Goal: Task Accomplishment & Management: Manage account settings

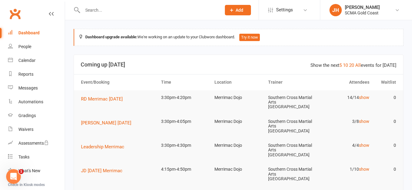
click at [200, 79] on th "Time" at bounding box center [184, 83] width 53 height 16
click at [230, 69] on header "Show the next 5 10 20 All events for [DATE] Coming up [DATE]" at bounding box center [238, 65] width 329 height 20
click at [359, 65] on link "All" at bounding box center [358, 66] width 6 height 6
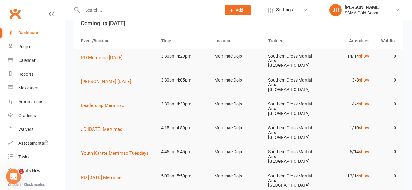
scroll to position [31, 0]
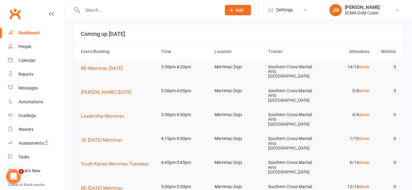
click at [235, 108] on td "Merrimac Dojo" at bounding box center [238, 115] width 53 height 14
click at [36, 57] on link "Calendar" at bounding box center [36, 61] width 57 height 14
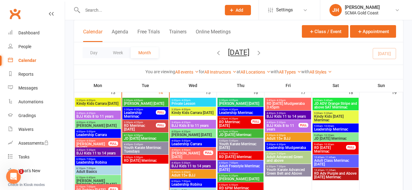
scroll to position [399, 0]
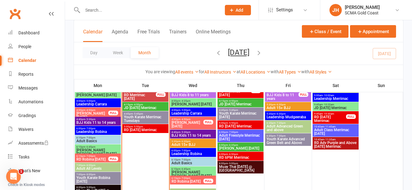
click at [102, 157] on span "6:10pm - 7:00pm" at bounding box center [92, 156] width 32 height 3
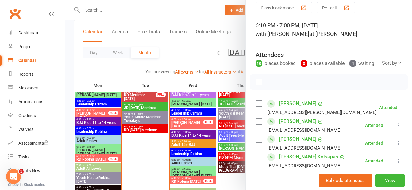
scroll to position [31, 0]
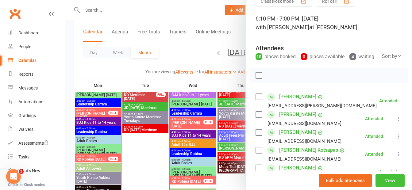
click at [379, 183] on button "View" at bounding box center [389, 180] width 29 height 13
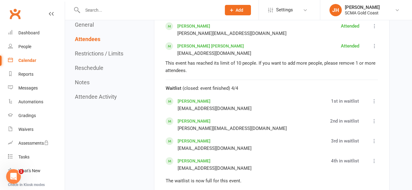
scroll to position [644, 0]
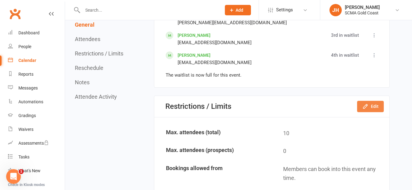
click at [372, 107] on button "Edit" at bounding box center [370, 106] width 27 height 11
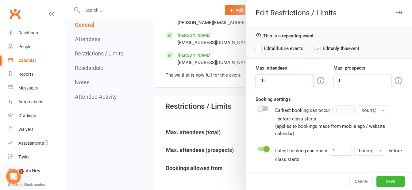
click at [276, 82] on input "10" at bounding box center [284, 80] width 58 height 13
type input "13"
click at [384, 184] on button "Save" at bounding box center [390, 181] width 28 height 11
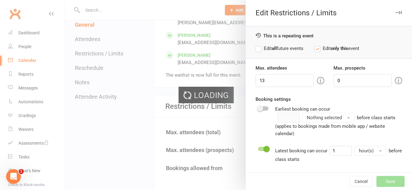
type input "0"
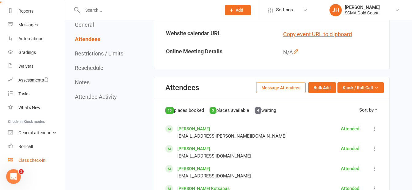
scroll to position [63, 0]
click at [43, 143] on link "Roll call" at bounding box center [36, 147] width 57 height 14
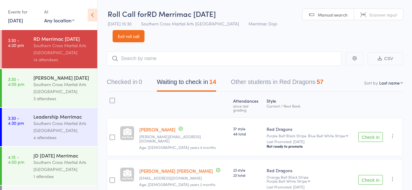
click at [19, 20] on link "14 Oct, 2025" at bounding box center [15, 20] width 15 height 7
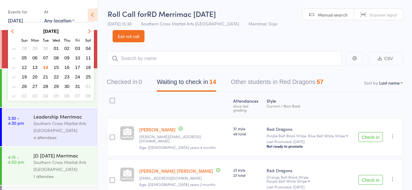
click at [35, 67] on span "13" at bounding box center [34, 67] width 5 height 5
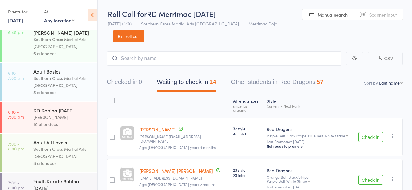
scroll to position [307, 0]
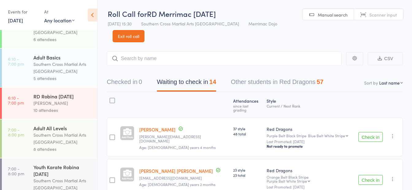
click at [58, 109] on div "10 attendees" at bounding box center [62, 110] width 59 height 7
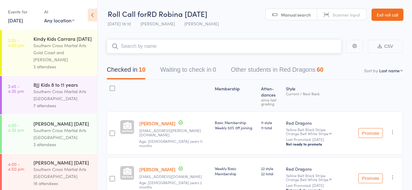
click at [174, 48] on input "search" at bounding box center [224, 46] width 235 height 14
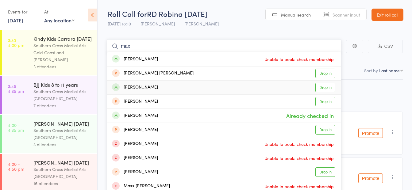
type input "max"
click at [323, 90] on link "Drop in" at bounding box center [325, 88] width 20 height 10
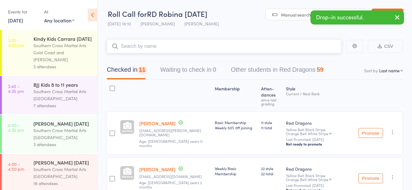
click at [144, 44] on input "search" at bounding box center [224, 46] width 235 height 14
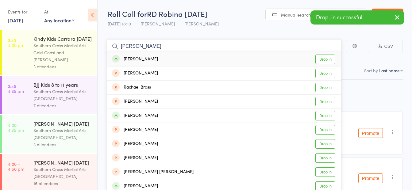
type input "michael"
click at [323, 57] on link "Drop in" at bounding box center [325, 60] width 20 height 10
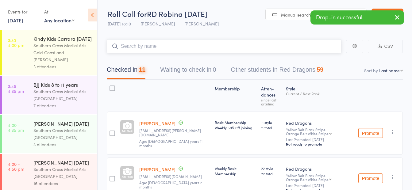
click at [245, 49] on input "search" at bounding box center [224, 46] width 235 height 14
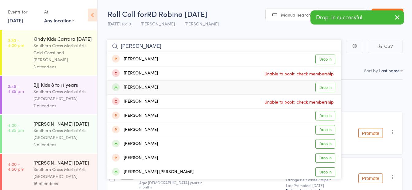
type input "[PERSON_NAME]"
click at [327, 87] on link "Drop in" at bounding box center [325, 88] width 20 height 10
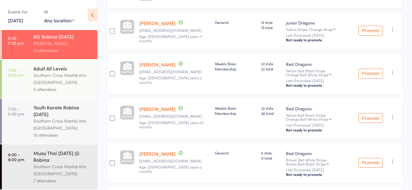
scroll to position [158, 0]
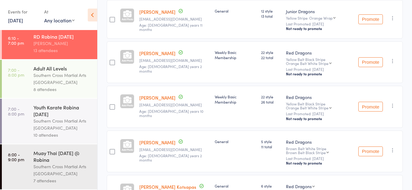
click at [71, 174] on div "Southern Cross Martial Arts [GEOGRAPHIC_DATA]" at bounding box center [62, 170] width 59 height 14
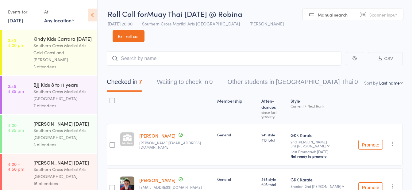
click at [144, 30] on link "Exit roll call" at bounding box center [129, 36] width 32 height 12
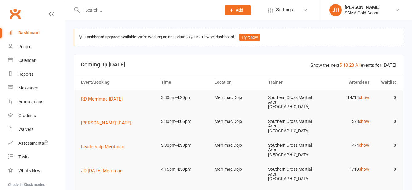
click at [284, 61] on header "Show the next 5 10 20 All events for [DATE] Coming up [DATE]" at bounding box center [238, 65] width 329 height 20
click at [128, 12] on input "text" at bounding box center [149, 10] width 136 height 9
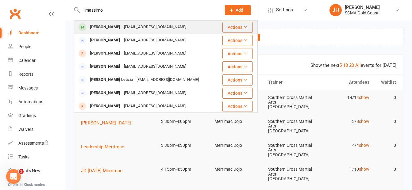
type input "massimo"
click at [146, 29] on div "nat_sita@yahoo.com" at bounding box center [155, 27] width 66 height 9
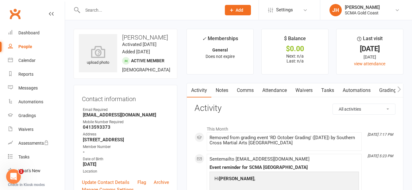
click at [273, 91] on link "Attendance" at bounding box center [274, 90] width 33 height 14
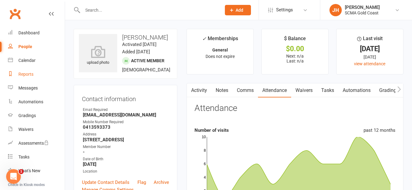
click at [32, 74] on div "Reports" at bounding box center [25, 74] width 15 height 5
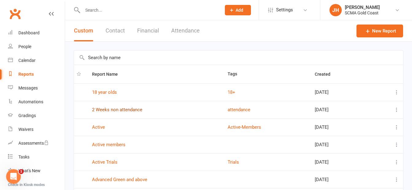
click at [140, 110] on link "2 Weeks non attendance" at bounding box center [117, 110] width 50 height 6
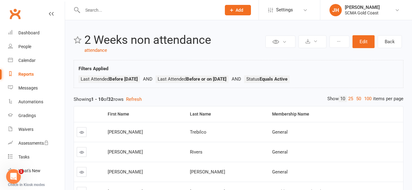
scroll to position [31, 0]
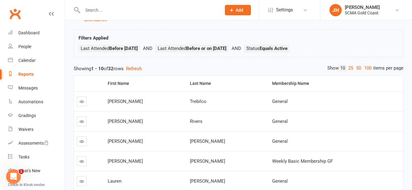
click at [369, 68] on link "100" at bounding box center [367, 68] width 10 height 6
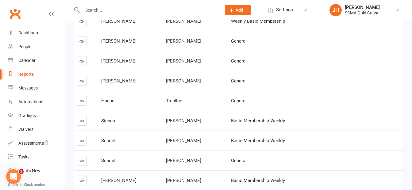
scroll to position [456, 0]
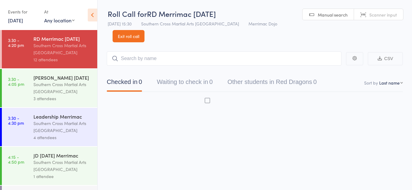
click at [19, 21] on link "[DATE]" at bounding box center [15, 20] width 15 height 7
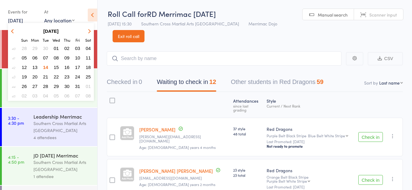
click at [34, 66] on span "13" at bounding box center [34, 67] width 5 height 5
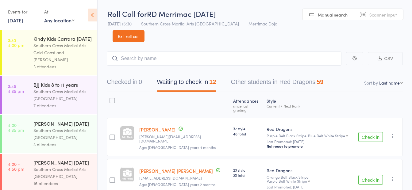
click at [66, 63] on div "Southern Cross Martial Arts Gold Coast and [PERSON_NAME]" at bounding box center [62, 52] width 59 height 21
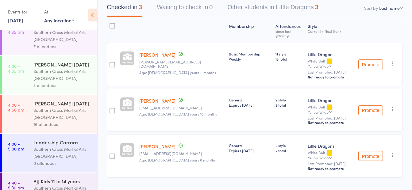
scroll to position [61, 0]
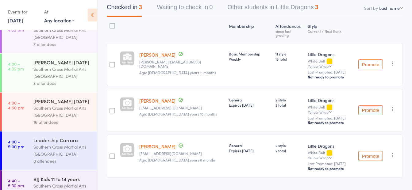
click at [72, 87] on div "3 attendees" at bounding box center [62, 83] width 59 height 7
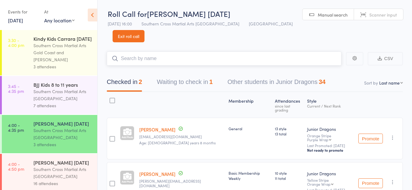
drag, startPoint x: 190, startPoint y: 84, endPoint x: 191, endPoint y: 88, distance: 4.7
click at [190, 84] on button "Waiting to check in 1" at bounding box center [185, 83] width 56 height 16
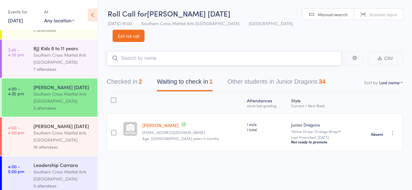
scroll to position [92, 0]
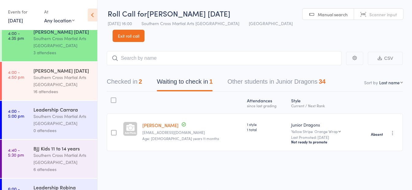
click at [69, 88] on div "Southern Cross Martial Arts [GEOGRAPHIC_DATA]" at bounding box center [62, 81] width 59 height 14
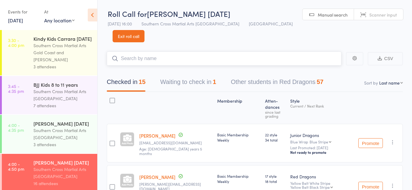
click at [175, 81] on button "Waiting to check in 1" at bounding box center [188, 83] width 56 height 16
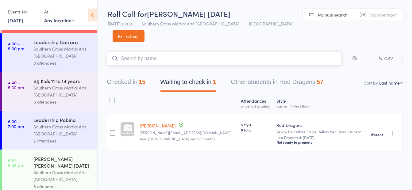
scroll to position [184, 0]
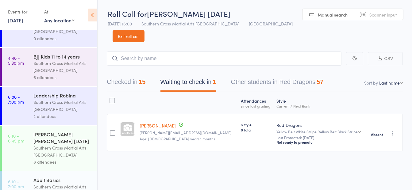
click at [74, 113] on div "Southern Cross Martial Arts [GEOGRAPHIC_DATA]" at bounding box center [62, 106] width 59 height 14
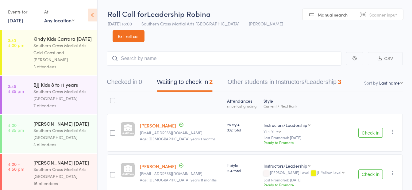
click at [374, 128] on button "Check in" at bounding box center [370, 133] width 25 height 10
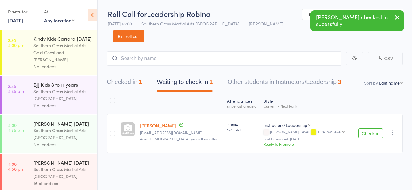
click at [365, 128] on button "Check in" at bounding box center [370, 133] width 25 height 10
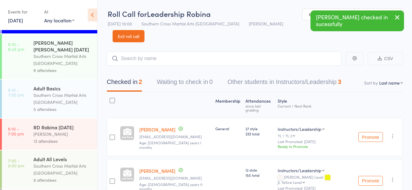
scroll to position [276, 0]
click at [70, 68] on div "6 attendees" at bounding box center [62, 70] width 59 height 7
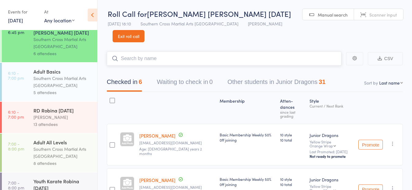
scroll to position [307, 0]
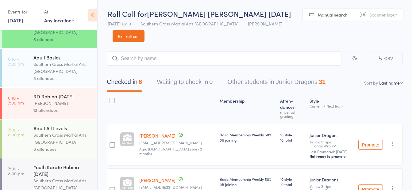
click at [67, 75] on div "5 attendees" at bounding box center [62, 78] width 59 height 7
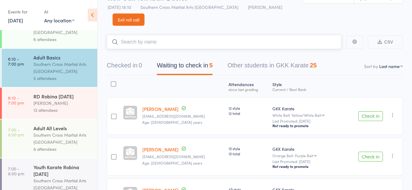
scroll to position [31, 0]
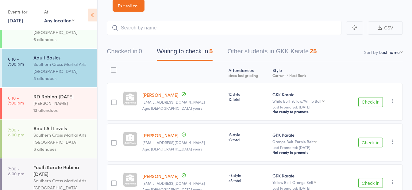
click at [372, 97] on button "Check in" at bounding box center [370, 102] width 25 height 10
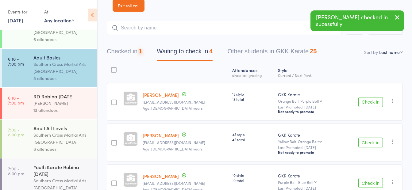
click at [372, 97] on button "Check in" at bounding box center [370, 102] width 25 height 10
click at [371, 97] on button "Check in" at bounding box center [370, 102] width 25 height 10
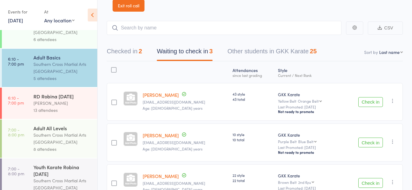
scroll to position [18, 0]
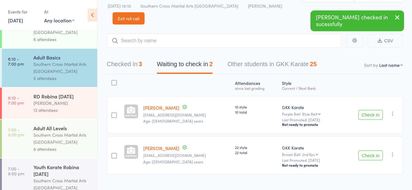
click at [365, 110] on button "Check in" at bounding box center [370, 115] width 25 height 10
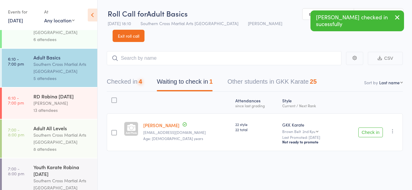
scroll to position [0, 0]
click at [368, 128] on button "Check in" at bounding box center [370, 133] width 25 height 10
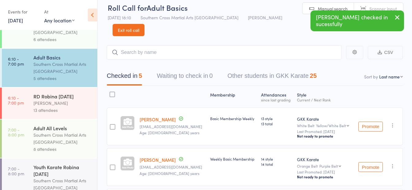
scroll to position [0, 0]
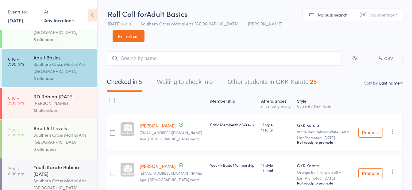
click at [66, 108] on div "13 attendees" at bounding box center [62, 110] width 59 height 7
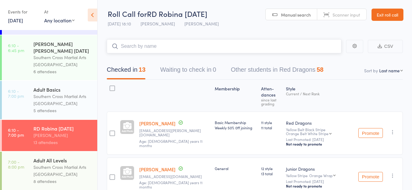
scroll to position [337, 0]
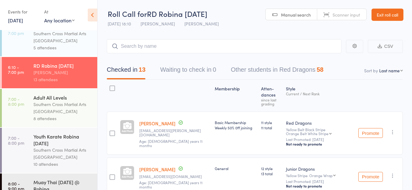
click at [67, 110] on div "Southern Cross Martial Arts [GEOGRAPHIC_DATA]" at bounding box center [62, 108] width 59 height 14
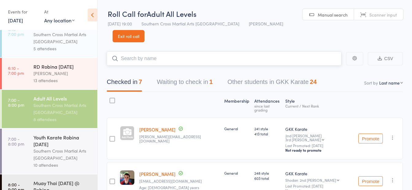
scroll to position [366, 0]
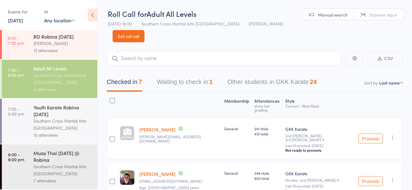
click at [63, 126] on div "Southern Cross Martial Arts [GEOGRAPHIC_DATA]" at bounding box center [62, 124] width 59 height 14
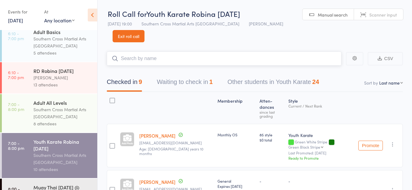
scroll to position [366, 0]
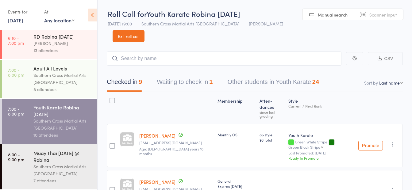
click at [67, 162] on div "Muay Thai Monday @ Robina" at bounding box center [62, 156] width 59 height 13
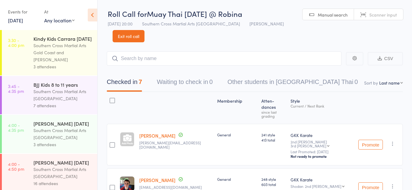
click at [144, 30] on link "Exit roll call" at bounding box center [129, 36] width 32 height 12
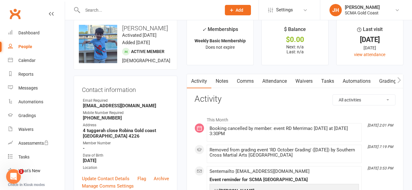
scroll to position [31, 0]
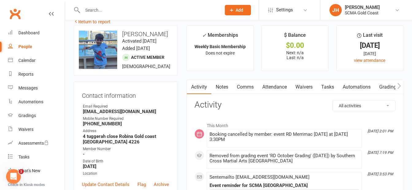
scroll to position [0, 0]
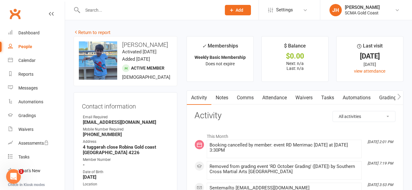
click at [109, 9] on input "text" at bounding box center [149, 10] width 136 height 9
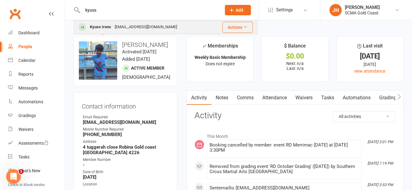
type input "kyuss"
click at [113, 25] on div "[EMAIL_ADDRESS][DOMAIN_NAME]" at bounding box center [146, 27] width 66 height 9
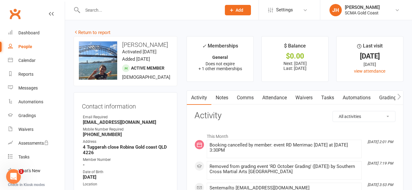
click at [134, 12] on input "text" at bounding box center [149, 10] width 136 height 9
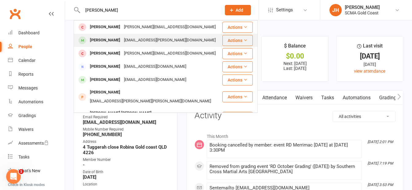
type input "[PERSON_NAME]"
click at [131, 40] on div "[EMAIL_ADDRESS][PERSON_NAME][DOMAIN_NAME]" at bounding box center [169, 40] width 95 height 9
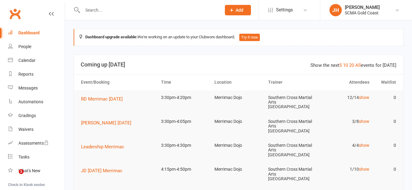
scroll to position [63, 0]
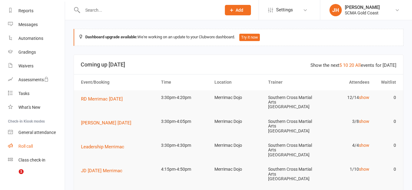
click at [30, 147] on div "Roll call" at bounding box center [25, 146] width 14 height 5
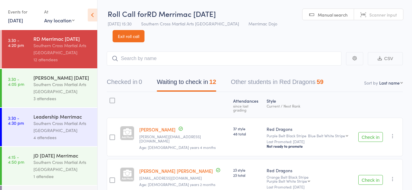
click at [16, 21] on link "14 Oct, 2025" at bounding box center [15, 20] width 15 height 7
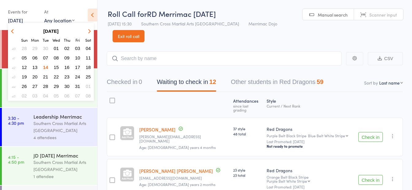
click at [56, 67] on span "15" at bounding box center [56, 67] width 5 height 5
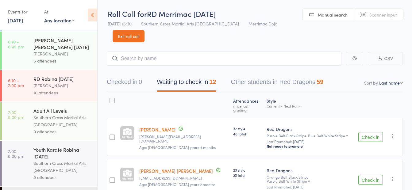
scroll to position [399, 0]
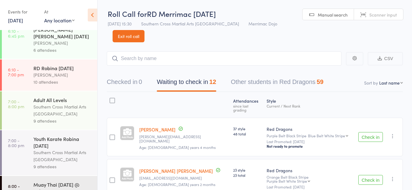
click at [144, 30] on link "Exit roll call" at bounding box center [129, 36] width 32 height 12
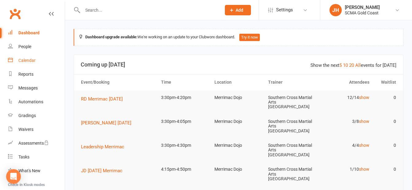
drag, startPoint x: 0, startPoint y: 0, endPoint x: 31, endPoint y: 62, distance: 69.7
click at [31, 62] on div "Calendar" at bounding box center [26, 60] width 17 height 5
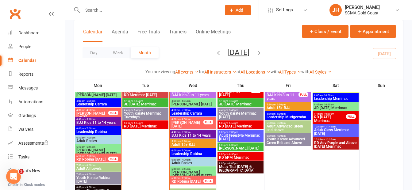
scroll to position [429, 0]
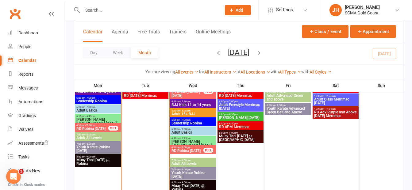
click at [197, 148] on span "6:10pm - 7:00pm" at bounding box center [187, 147] width 32 height 3
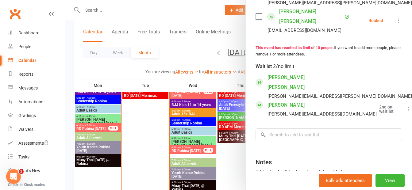
click at [198, 139] on div at bounding box center [238, 95] width 347 height 190
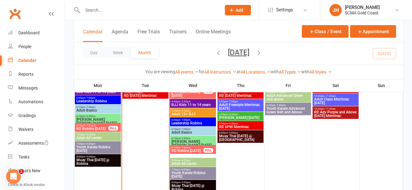
click at [201, 141] on span "[PERSON_NAME] [PERSON_NAME] [DATE]" at bounding box center [193, 143] width 44 height 7
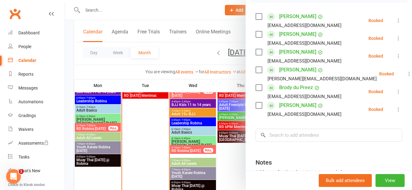
scroll to position [92, 0]
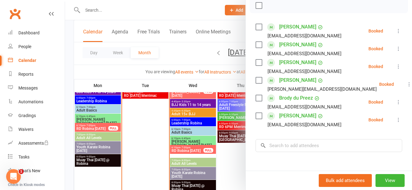
click at [195, 151] on div at bounding box center [238, 95] width 347 height 190
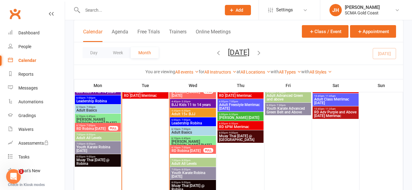
click at [194, 150] on span "RD Robina [DATE]" at bounding box center [187, 151] width 32 height 4
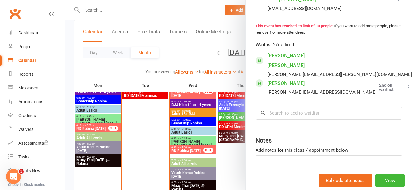
scroll to position [260, 0]
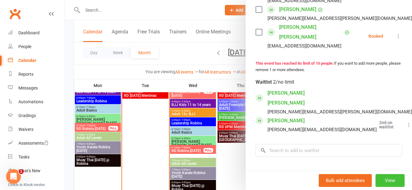
click at [383, 185] on button "View" at bounding box center [389, 180] width 29 height 13
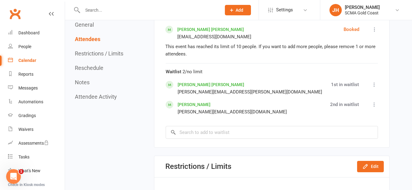
scroll to position [583, 0]
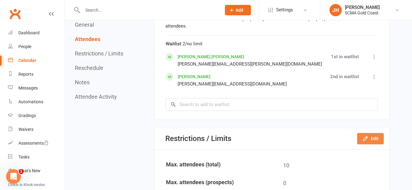
click at [371, 140] on button "Edit" at bounding box center [370, 138] width 27 height 11
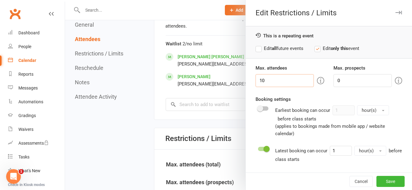
click at [280, 83] on input "10" at bounding box center [284, 80] width 58 height 13
type input "13"
click at [389, 178] on button "Save" at bounding box center [390, 181] width 28 height 11
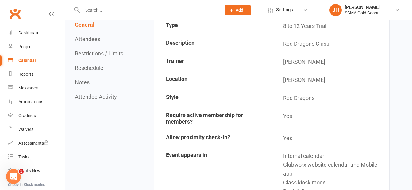
scroll to position [0, 0]
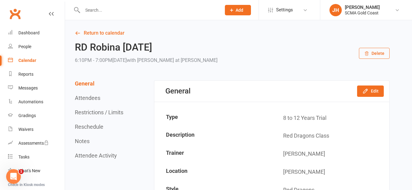
click at [119, 13] on input "text" at bounding box center [149, 10] width 136 height 9
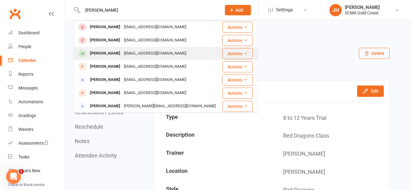
type input "[PERSON_NAME]"
click at [106, 56] on div "[PERSON_NAME]" at bounding box center [105, 53] width 34 height 9
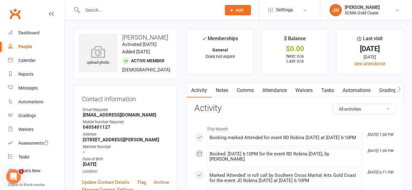
scroll to position [31, 0]
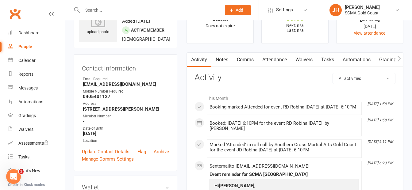
drag, startPoint x: 276, startPoint y: 59, endPoint x: 276, endPoint y: 66, distance: 7.4
click at [276, 59] on link "Attendance" at bounding box center [274, 60] width 33 height 14
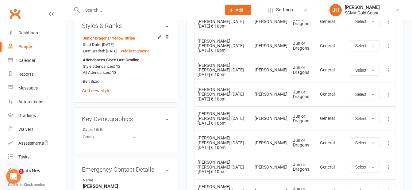
scroll to position [276, 0]
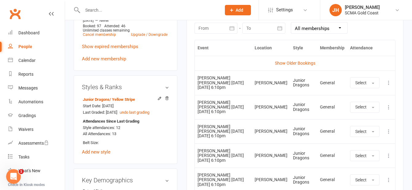
click at [386, 80] on icon at bounding box center [388, 83] width 6 height 6
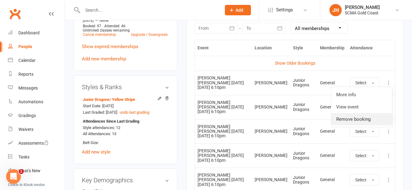
click at [356, 119] on link "Remove booking" at bounding box center [361, 119] width 61 height 12
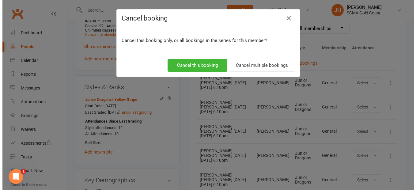
scroll to position [269, 0]
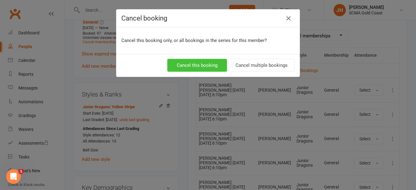
click at [210, 67] on button "Cancel this booking" at bounding box center [197, 65] width 60 height 13
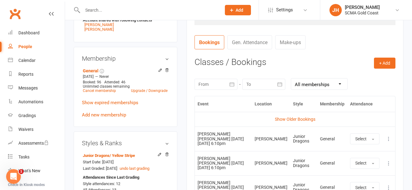
scroll to position [215, 0]
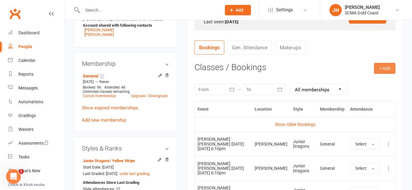
click at [387, 69] on button "+ Add" at bounding box center [384, 68] width 21 height 11
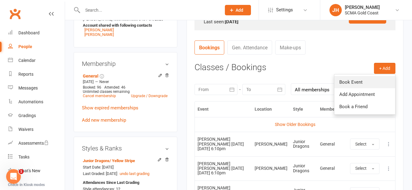
click at [361, 84] on link "Book Event" at bounding box center [364, 82] width 61 height 12
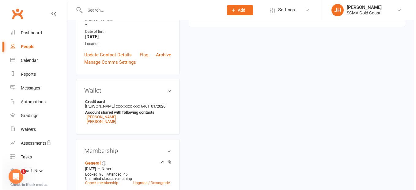
scroll to position [52, 0]
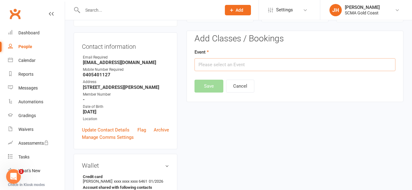
click at [238, 66] on input "text" at bounding box center [294, 64] width 201 height 13
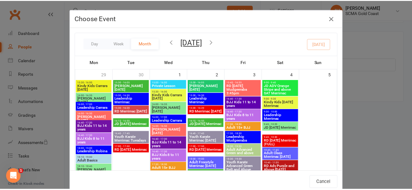
scroll to position [460, 0]
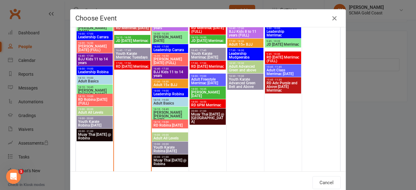
click at [170, 127] on span "RD Robina [DATE]" at bounding box center [170, 126] width 34 height 4
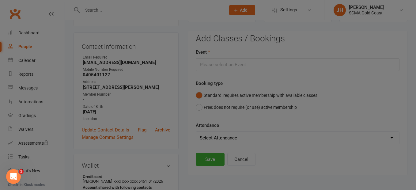
type input "RD Robina [DATE] - [DATE] 6:10:00 PM"
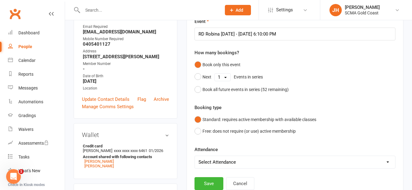
scroll to position [114, 0]
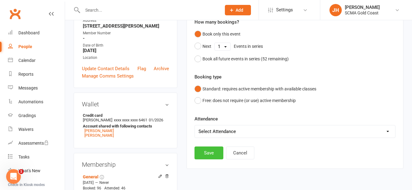
click at [213, 155] on button "Save" at bounding box center [208, 153] width 29 height 13
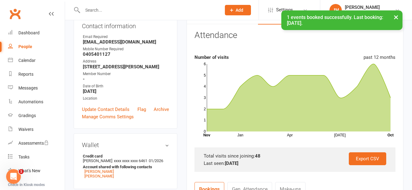
scroll to position [0, 0]
